Goal: Information Seeking & Learning: Learn about a topic

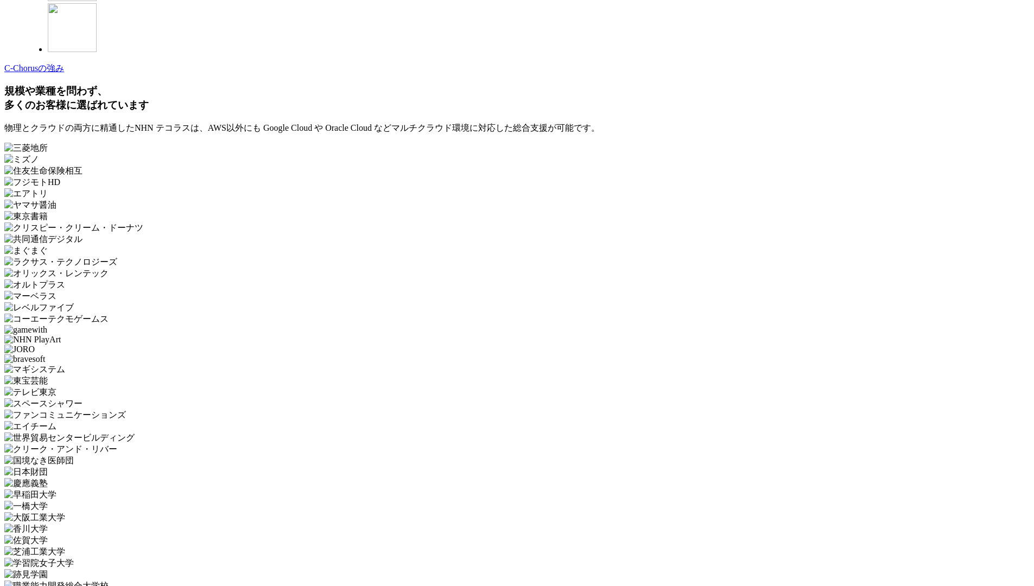
scroll to position [3251, 0]
